Goal: Find specific page/section: Find specific page/section

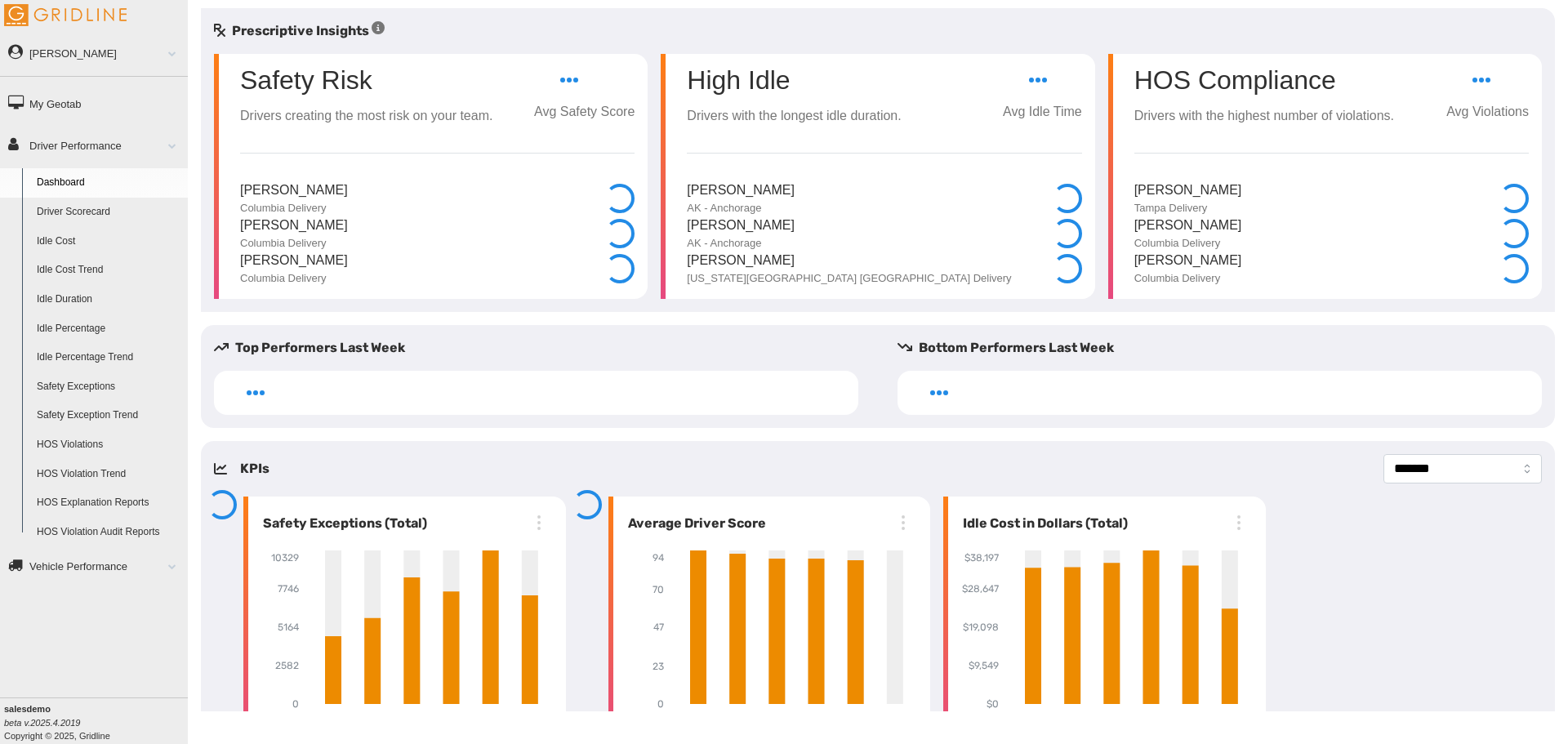
select select "**********"
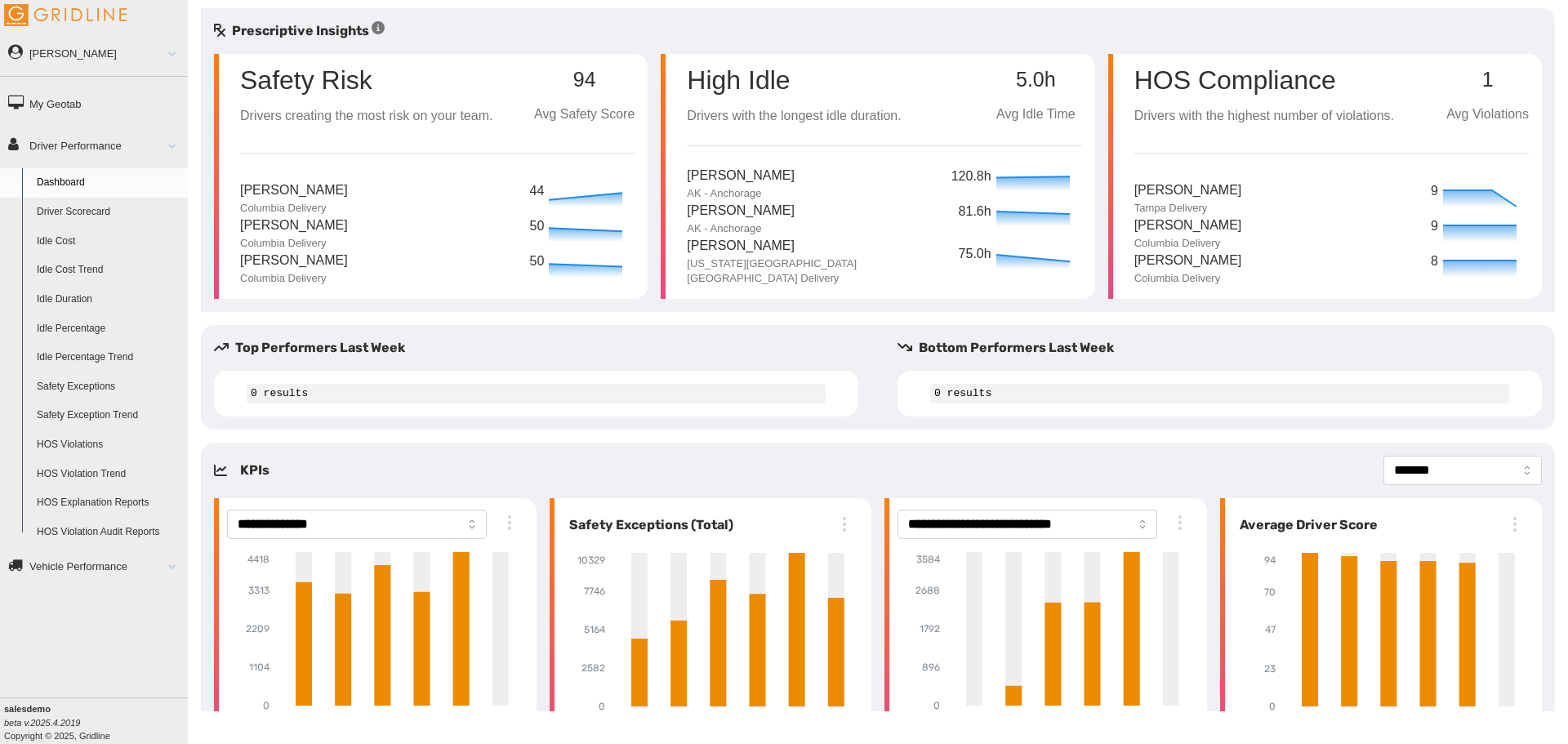
click at [170, 147] on span at bounding box center [166, 145] width 21 height 8
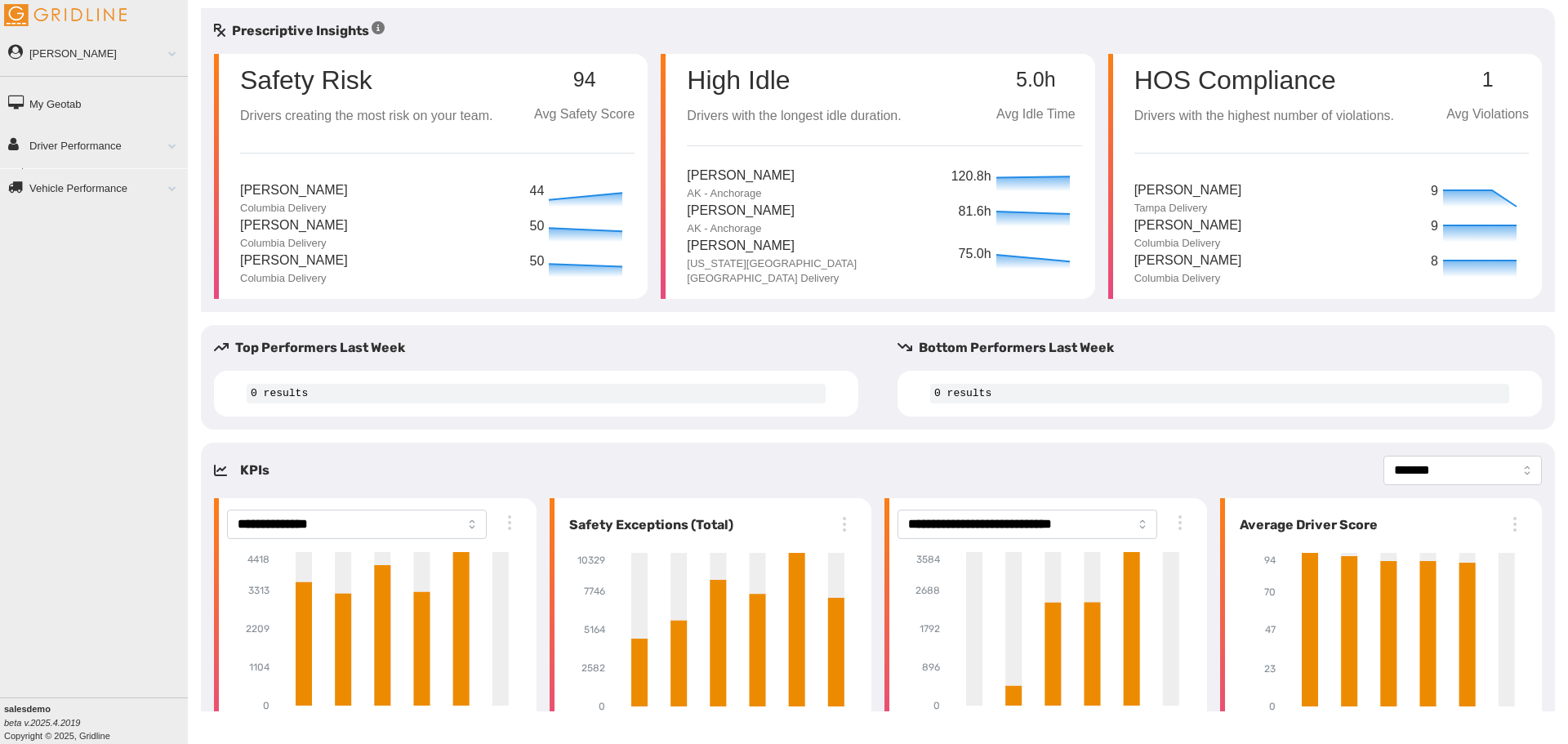
click at [176, 147] on span at bounding box center [166, 145] width 21 height 8
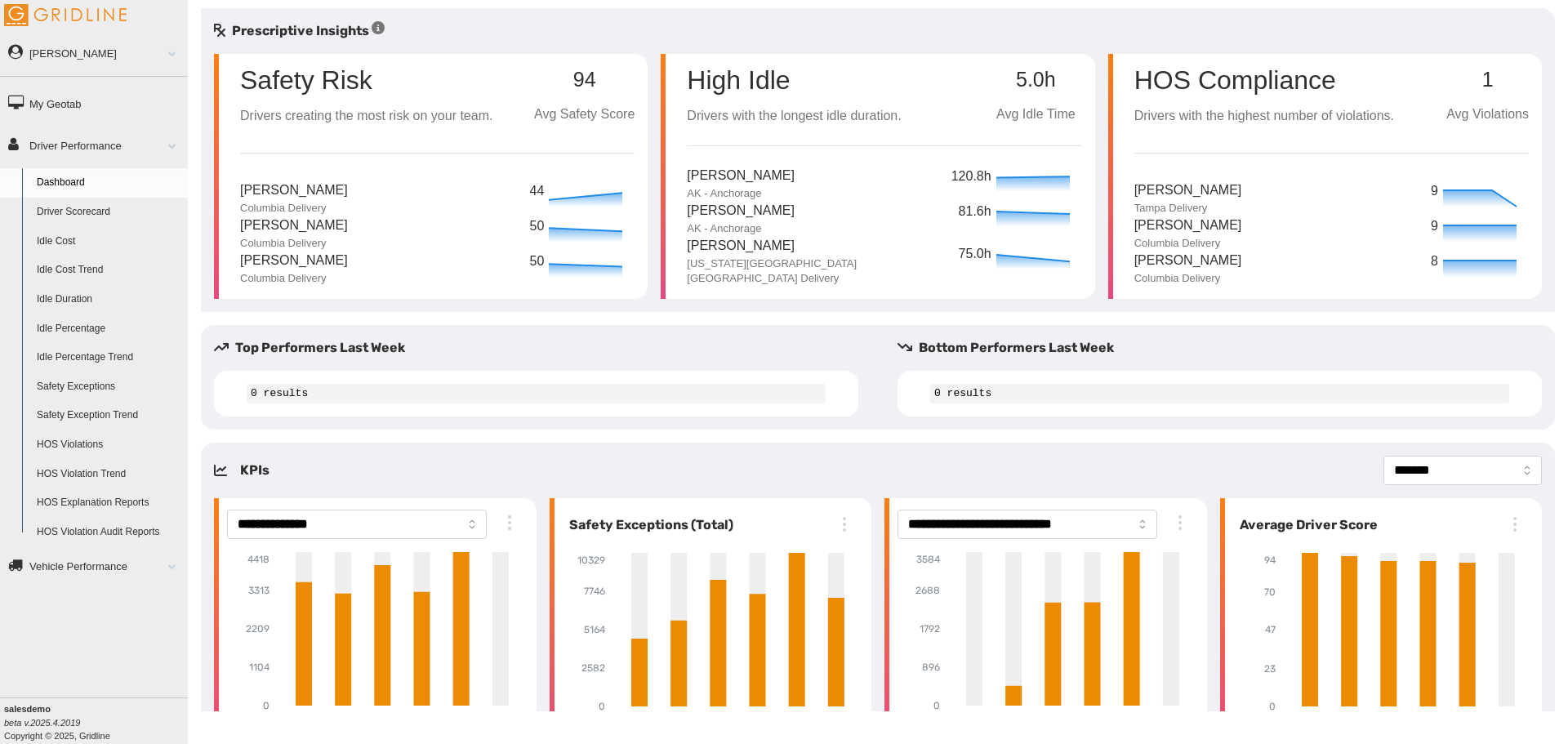
click at [427, 34] on div "Prescriptive Insights" at bounding box center [877, 30] width 1354 height 19
click at [880, 30] on div "Prescriptive Insights" at bounding box center [877, 30] width 1354 height 19
click at [627, 5] on div "**********" at bounding box center [878, 372] width 1380 height 744
click at [651, 28] on div "Prescriptive Insights" at bounding box center [877, 30] width 1354 height 19
drag, startPoint x: 686, startPoint y: 27, endPoint x: 687, endPoint y: 16, distance: 11.0
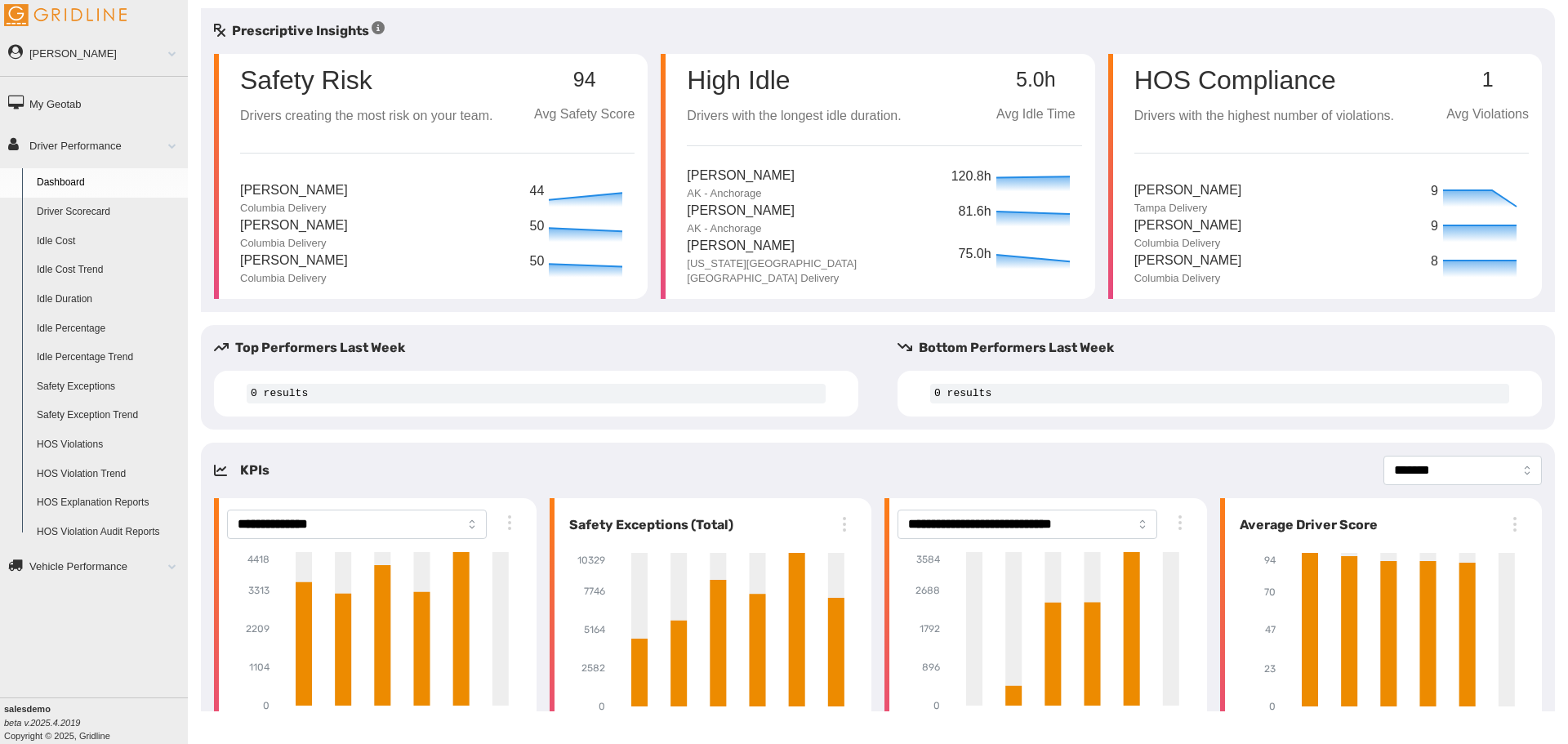
click at [686, 27] on div "Prescriptive Insights" at bounding box center [877, 30] width 1354 height 19
click at [697, 20] on div "Prescriptive Insights Safety Risk Drivers creating the most risk on your team. …" at bounding box center [877, 160] width 1354 height 304
click at [704, 20] on div "Prescriptive Insights Safety Risk Drivers creating the most risk on your team. …" at bounding box center [877, 160] width 1354 height 304
click at [750, 12] on div "Prescriptive Insights Safety Risk Drivers creating the most risk on your team. …" at bounding box center [877, 160] width 1354 height 304
click at [754, 16] on div "Prescriptive Insights Safety Risk Drivers creating the most risk on your team. …" at bounding box center [877, 160] width 1354 height 304
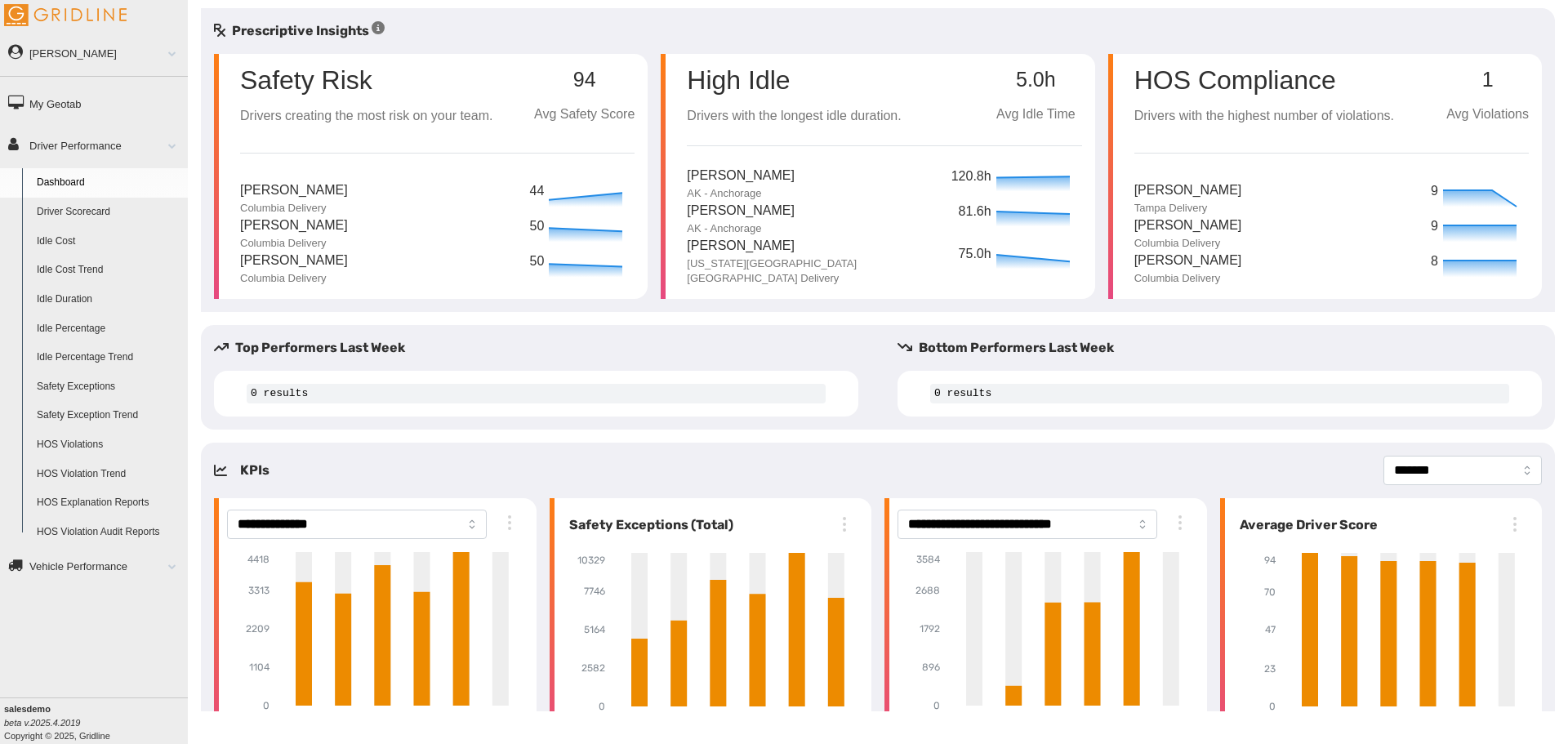
click at [884, 340] on div "Bottom Performers Last Week 0 results" at bounding box center [1219, 377] width 670 height 79
click at [851, 361] on div "Top Performers Last Week 0 results" at bounding box center [535, 377] width 670 height 79
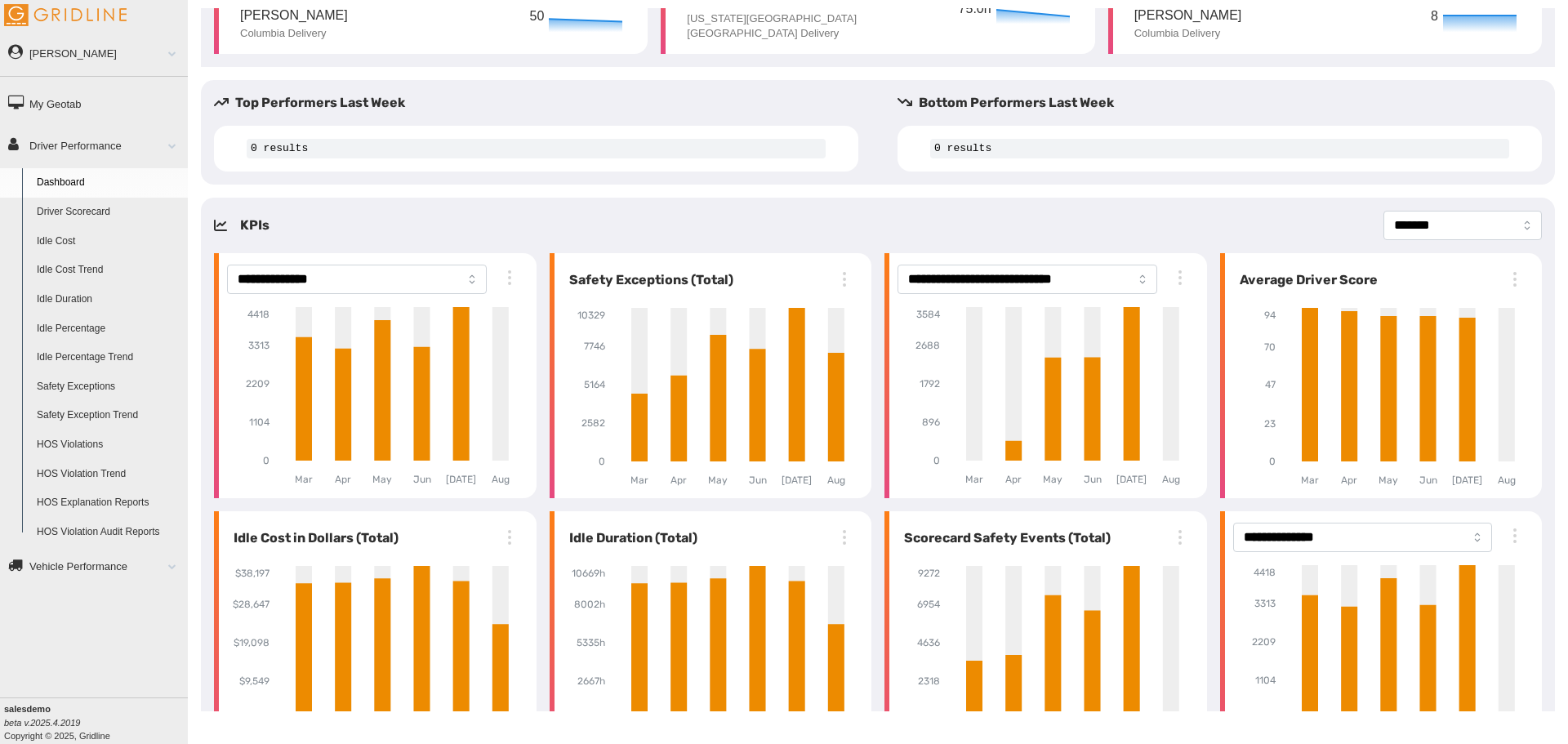
scroll to position [316, 0]
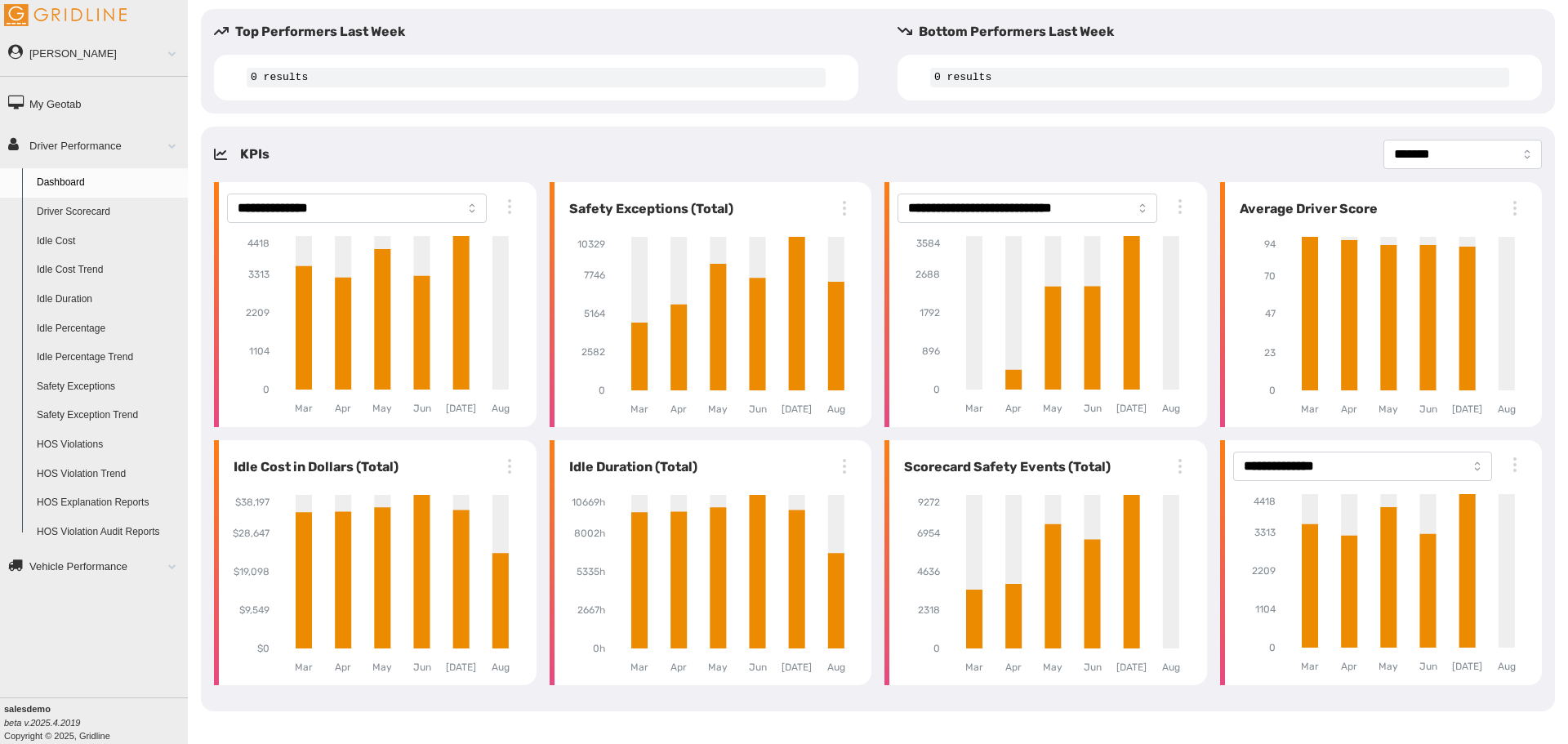
click at [895, 146] on div "**********" at bounding box center [877, 155] width 1354 height 29
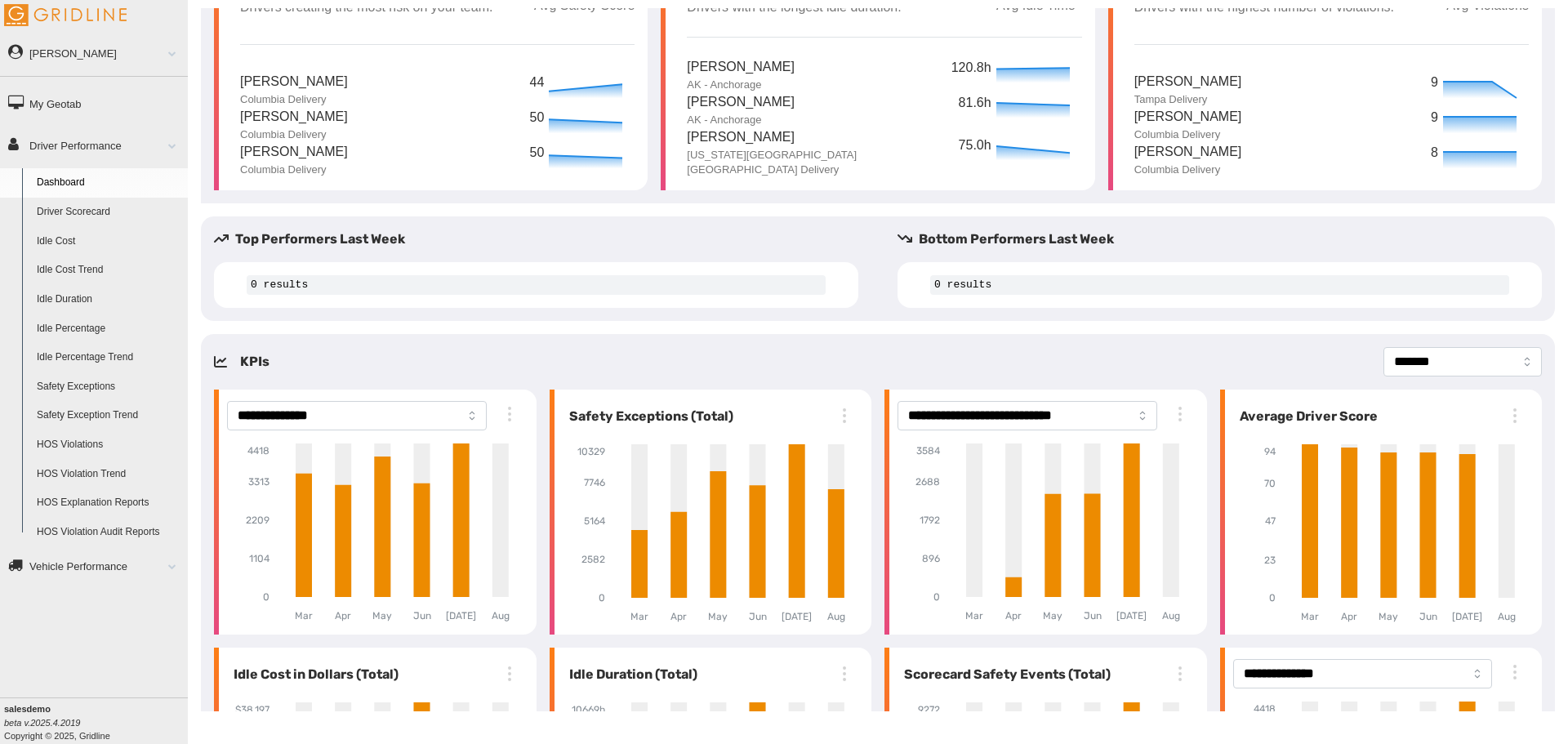
scroll to position [0, 0]
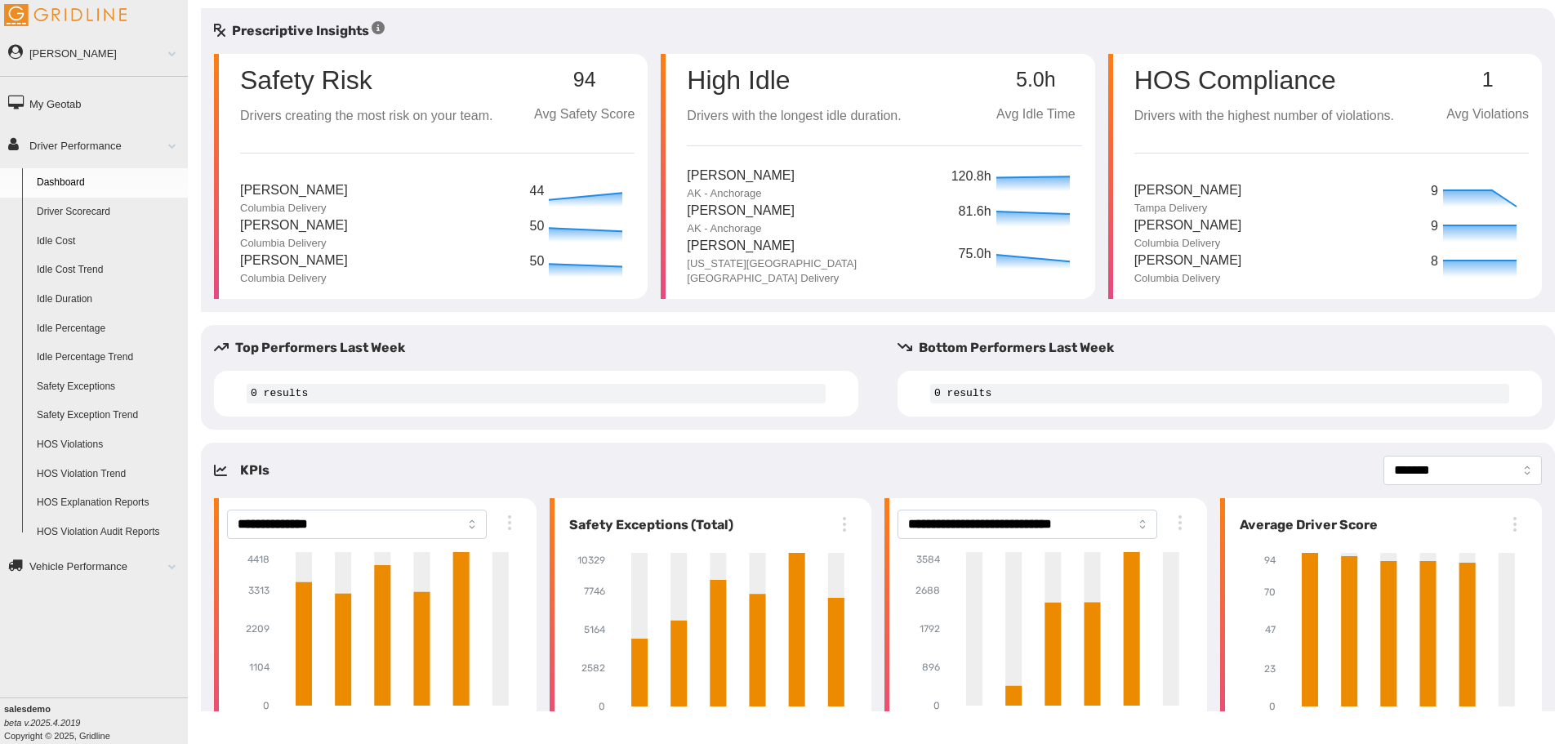
click at [114, 212] on link "Driver Scorecard" at bounding box center [108, 212] width 158 height 29
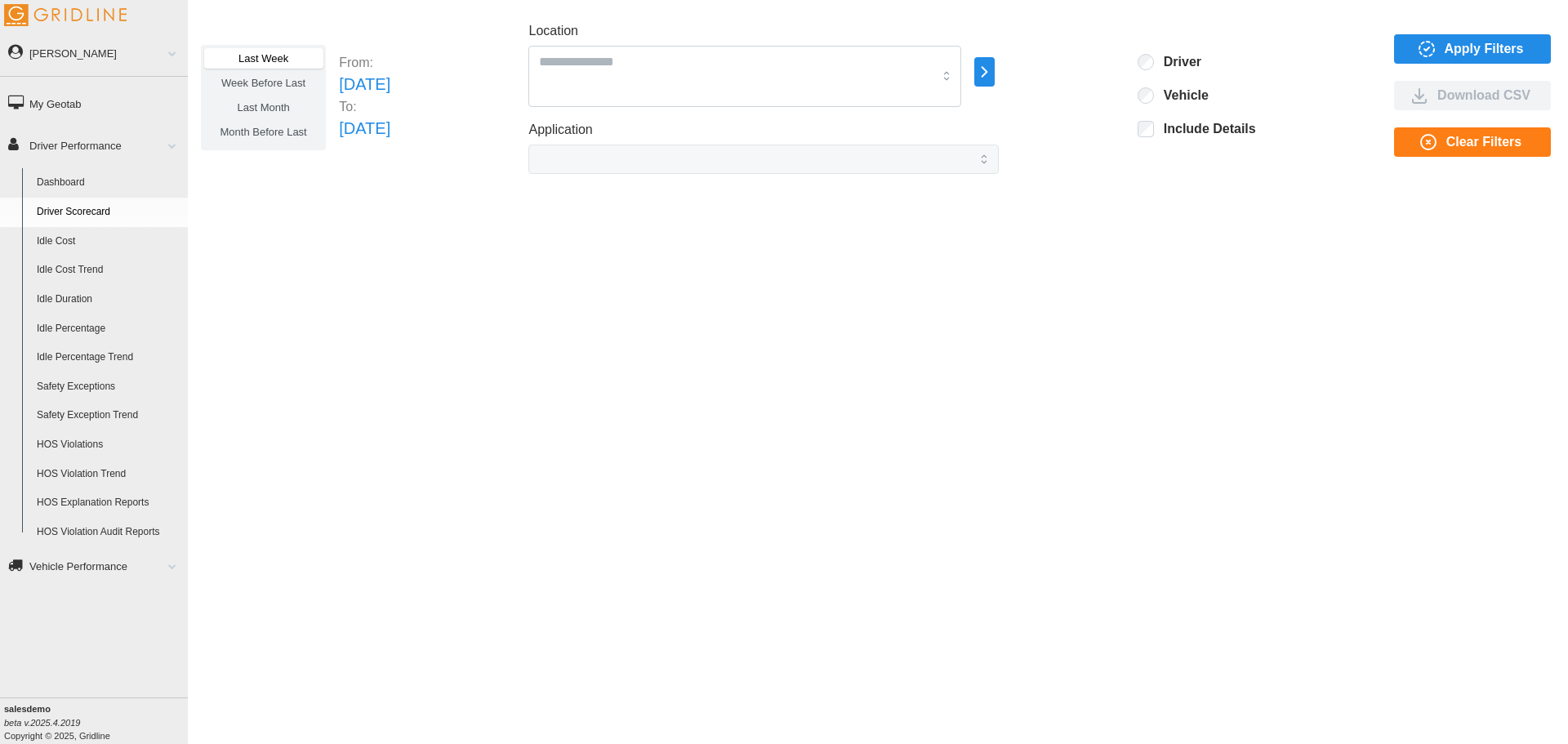
click at [498, 115] on div "Last Week Week Before Last Last Month Month Before Last From: [DATE] To: [DATE]…" at bounding box center [877, 97] width 1354 height 153
click at [489, 113] on div "Last Week Week Before Last Last Month Month Before Last From: [DATE] To: [DATE]…" at bounding box center [877, 97] width 1354 height 153
click at [1412, 47] on span "Apply Filters" at bounding box center [1469, 49] width 131 height 27
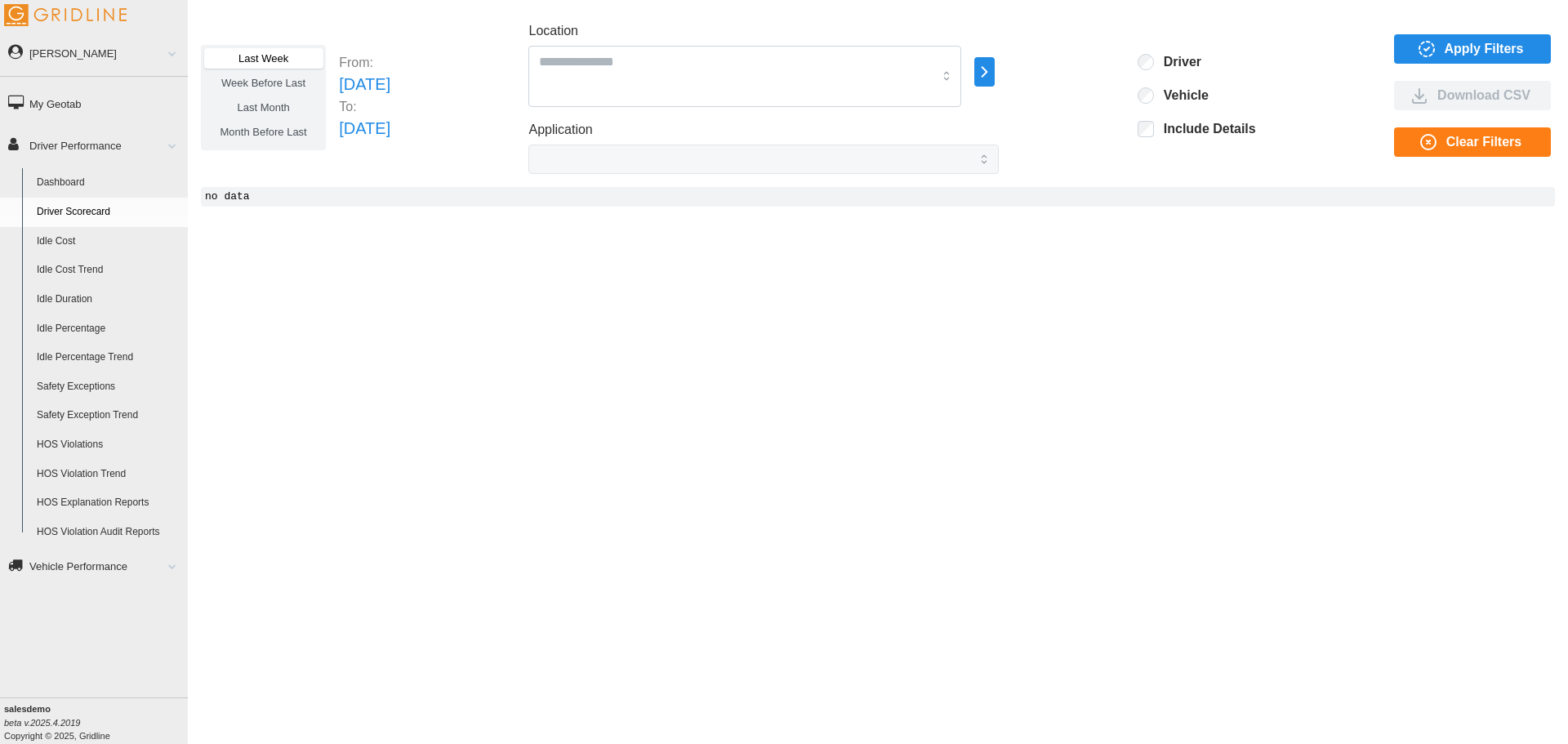
drag, startPoint x: 1196, startPoint y: 124, endPoint x: 1207, endPoint y: 125, distance: 11.0
click at [1198, 125] on label "Include Details" at bounding box center [1206, 129] width 103 height 16
click at [1401, 58] on button "Apply Filters" at bounding box center [1472, 49] width 157 height 29
click at [877, 260] on div "Last Week Week Before Last Last Month Month Before Last From: [DATE] To: [DATE]…" at bounding box center [878, 360] width 1380 height 703
click at [414, 182] on div "Last Week Week Before Last Last Month Month Before Last From: [DATE] To: [DATE]…" at bounding box center [878, 360] width 1380 height 703
